Goal: Information Seeking & Learning: Compare options

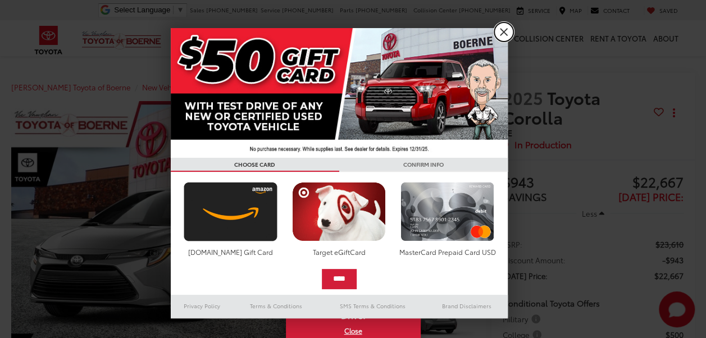
click at [509, 32] on link "X" at bounding box center [503, 31] width 19 height 19
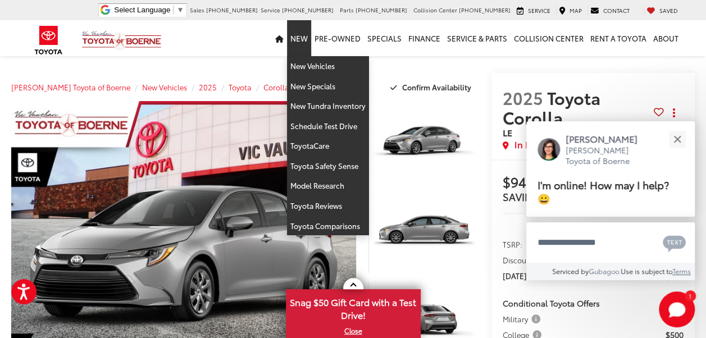
click at [306, 35] on link "New" at bounding box center [299, 38] width 24 height 36
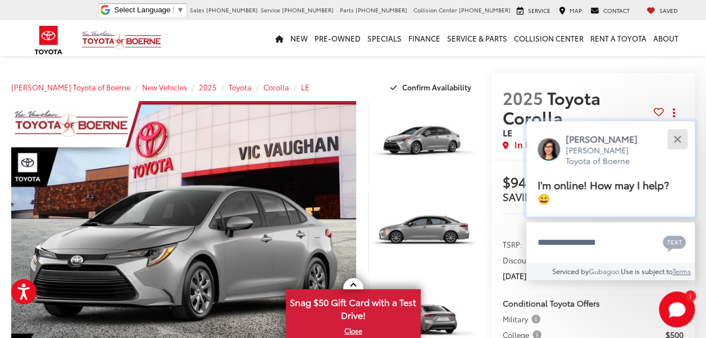
click at [675, 134] on button "Close" at bounding box center [677, 139] width 24 height 24
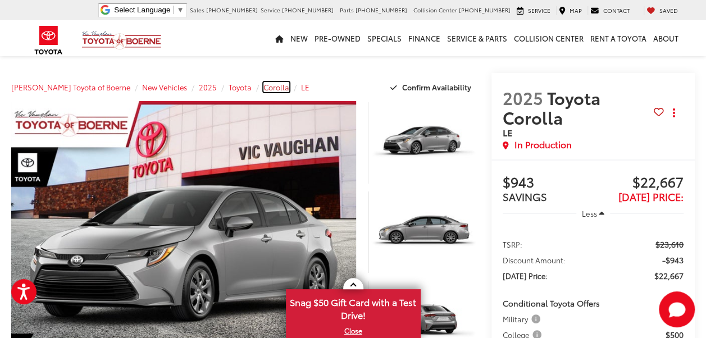
click at [264, 85] on span "Corolla" at bounding box center [276, 87] width 26 height 10
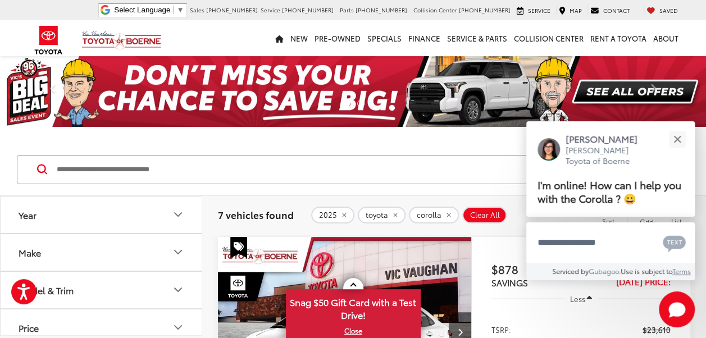
click at [179, 249] on icon "Make" at bounding box center [177, 251] width 13 height 13
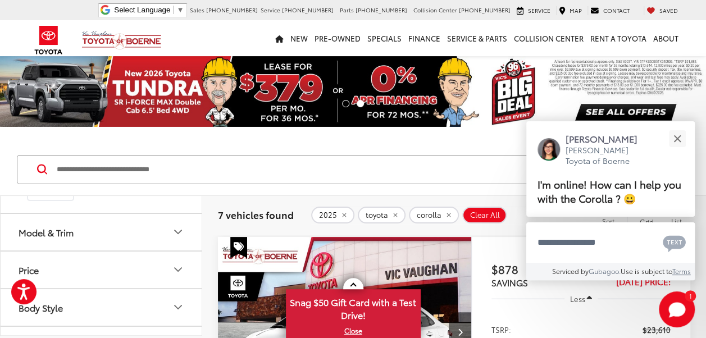
scroll to position [112, 0]
click at [179, 230] on icon "Model & Trim" at bounding box center [177, 222] width 13 height 13
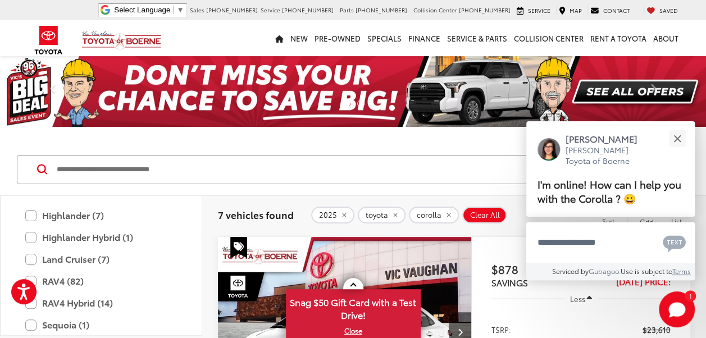
scroll to position [274, 0]
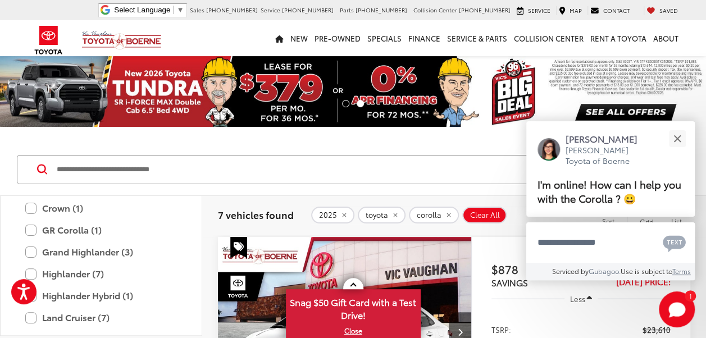
click at [69, 196] on label "Corolla (7)" at bounding box center [101, 186] width 152 height 20
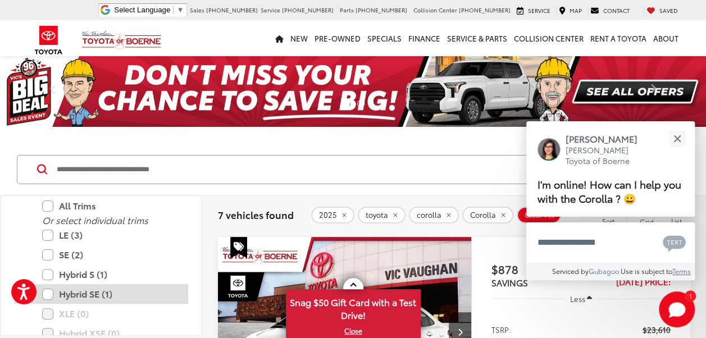
click at [80, 304] on label "Hybrid SE (1)" at bounding box center [109, 294] width 135 height 20
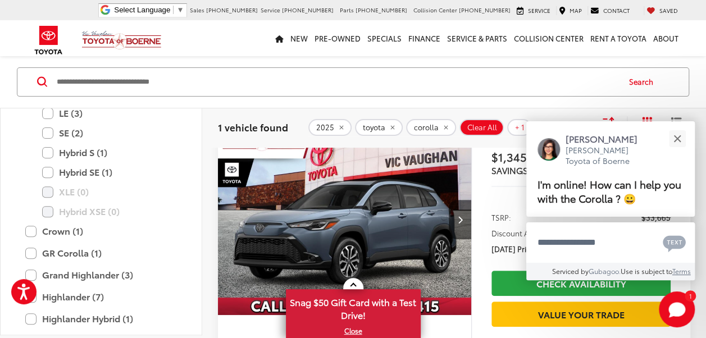
scroll to position [330, 0]
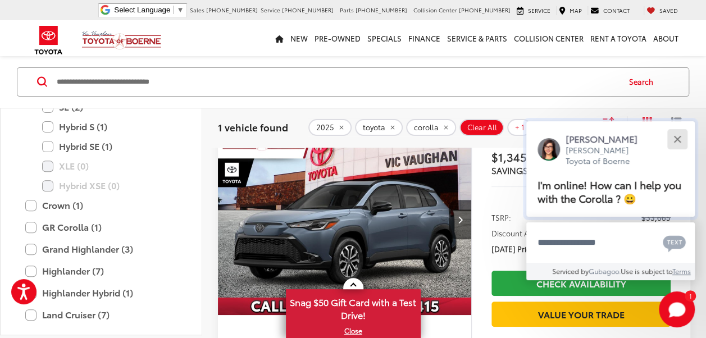
click at [676, 138] on div "Close" at bounding box center [677, 138] width 7 height 7
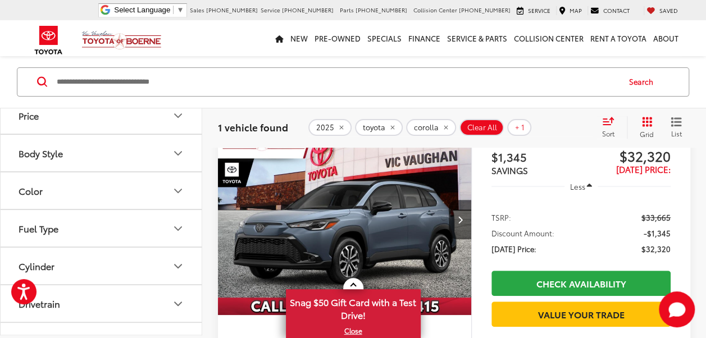
scroll to position [635, 0]
click at [175, 236] on icon "Body Style" at bounding box center [177, 229] width 13 height 13
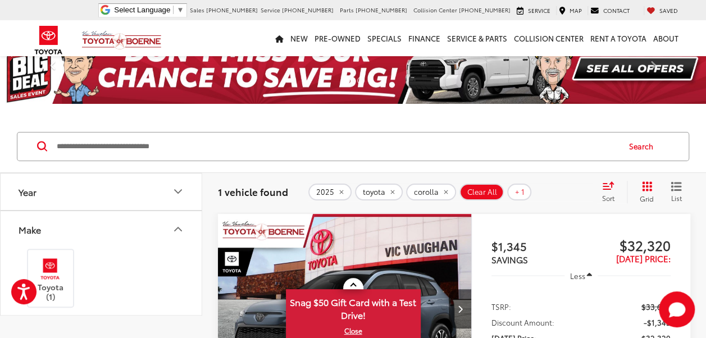
scroll to position [0, 0]
